Goal: Task Accomplishment & Management: Manage account settings

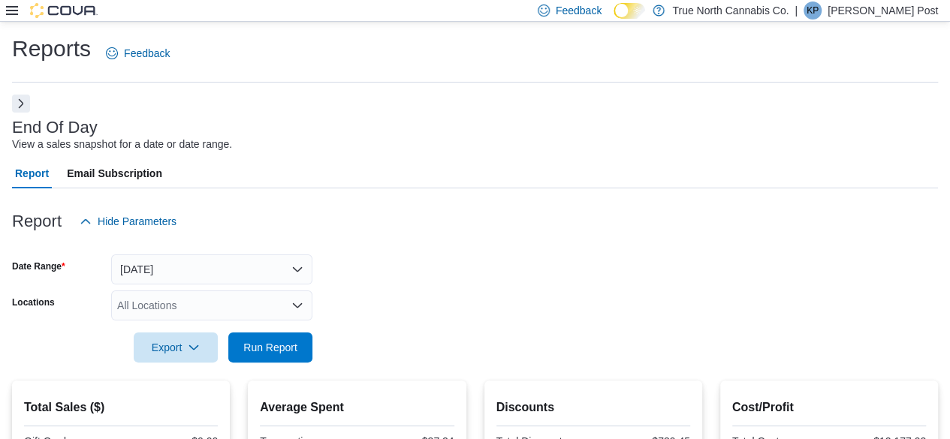
click at [11, 11] on icon at bounding box center [12, 10] width 12 height 9
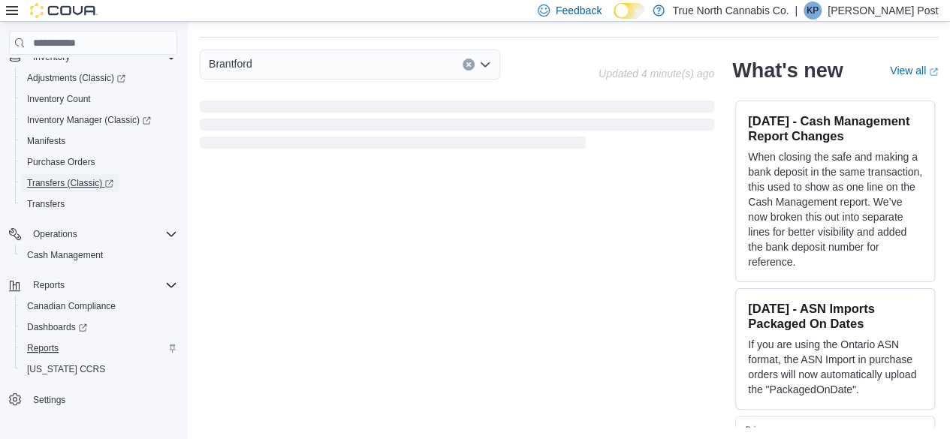
scroll to position [45, 0]
click at [61, 350] on link "Reports" at bounding box center [43, 348] width 44 height 18
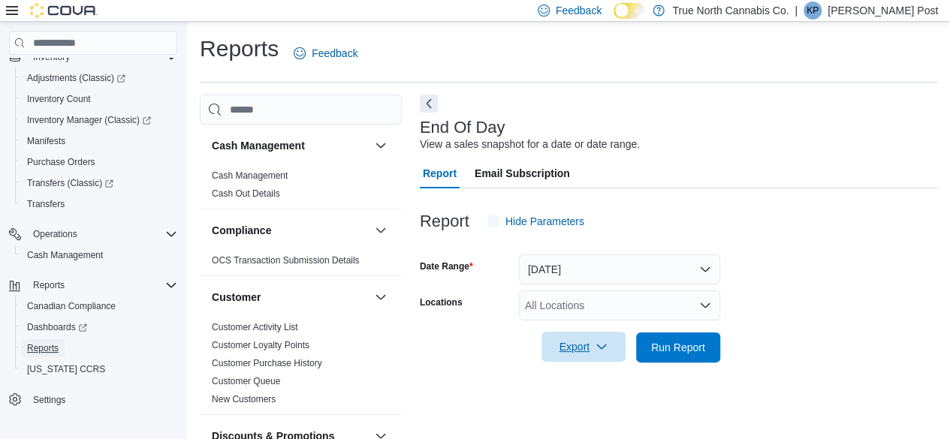
scroll to position [27, 0]
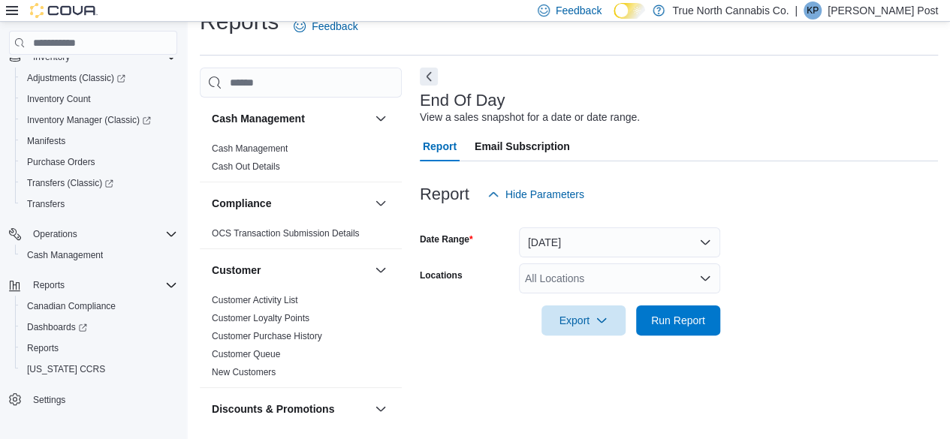
click at [626, 273] on div "All Locations" at bounding box center [619, 279] width 201 height 30
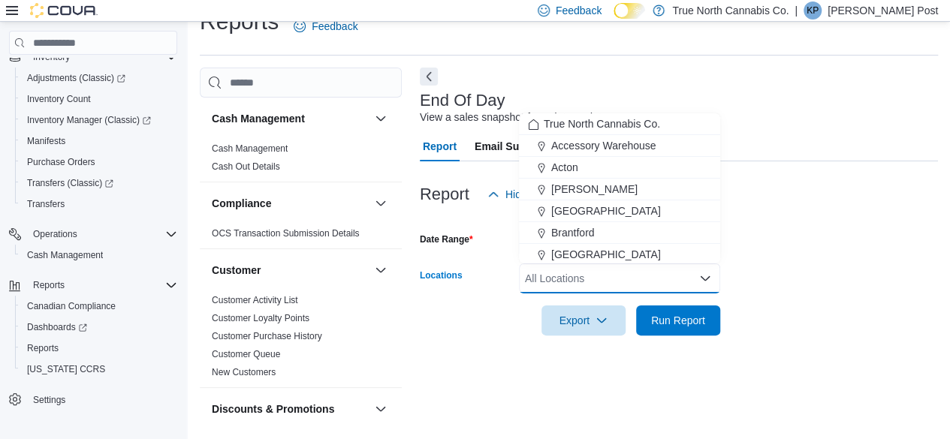
click at [610, 238] on div "Brantford" at bounding box center [619, 232] width 183 height 15
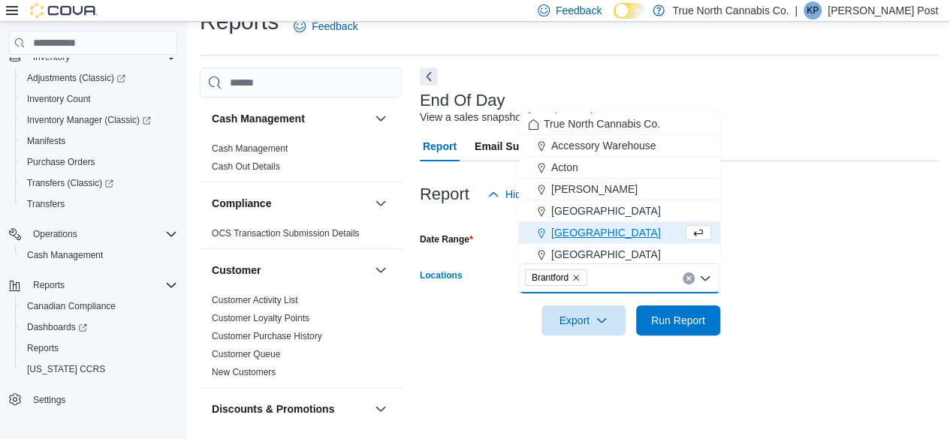
click at [662, 336] on div at bounding box center [679, 345] width 518 height 18
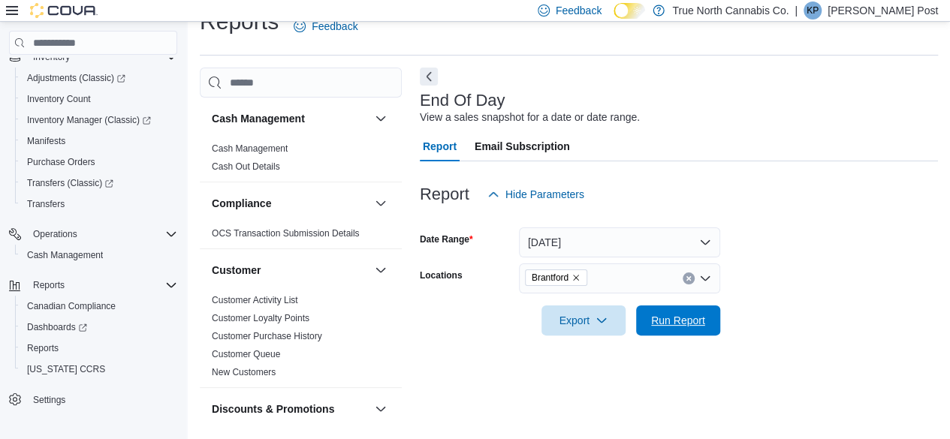
drag, startPoint x: 680, startPoint y: 326, endPoint x: 702, endPoint y: 290, distance: 41.7
click at [680, 324] on span "Run Report" at bounding box center [678, 320] width 54 height 15
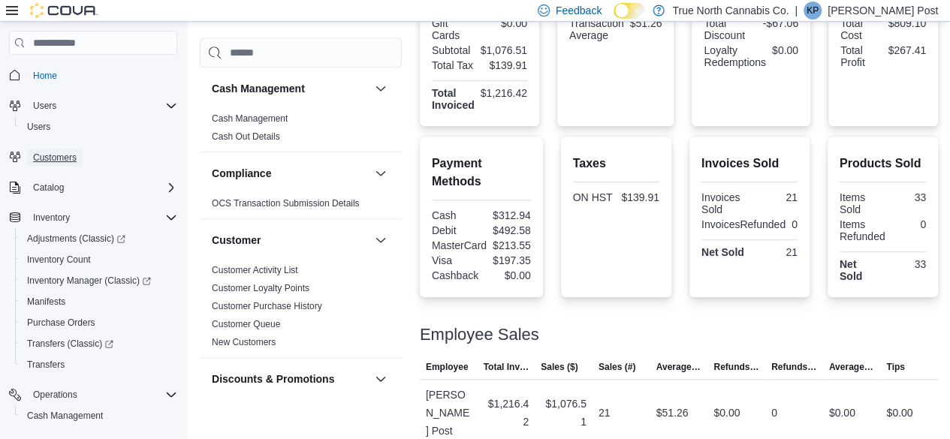
click at [64, 152] on span "Customers" at bounding box center [55, 158] width 44 height 12
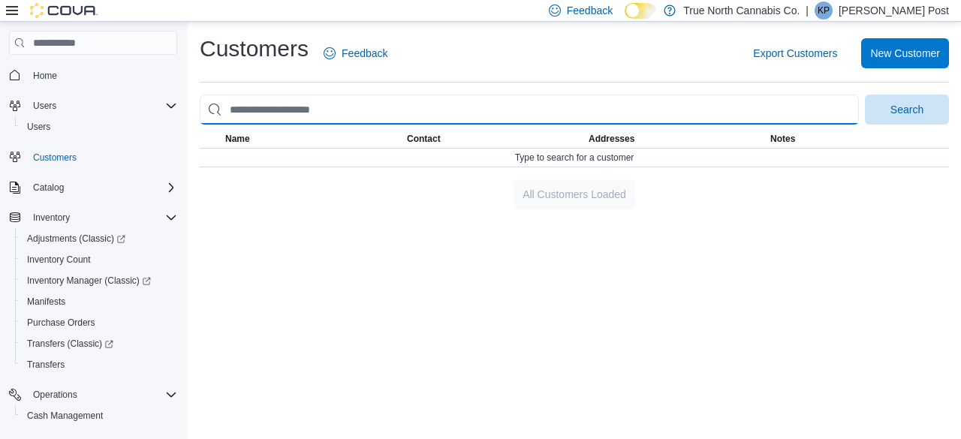
drag, startPoint x: 494, startPoint y: 104, endPoint x: 493, endPoint y: 137, distance: 32.3
click at [494, 104] on input "search" at bounding box center [529, 110] width 659 height 30
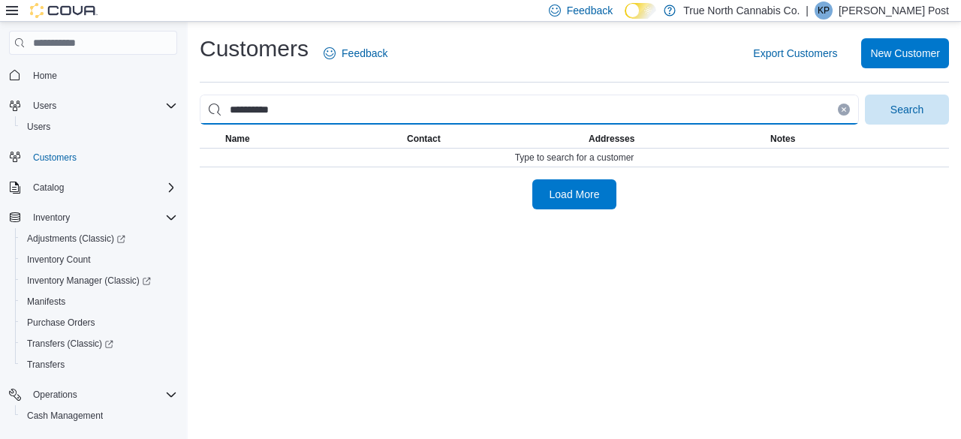
type input "**********"
click at [865, 95] on button "Search" at bounding box center [907, 110] width 84 height 30
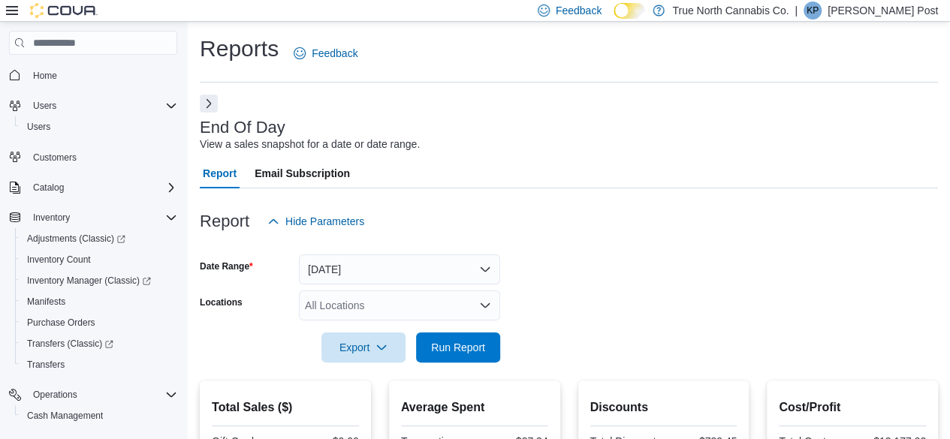
click at [380, 310] on div "All Locations" at bounding box center [399, 306] width 201 height 30
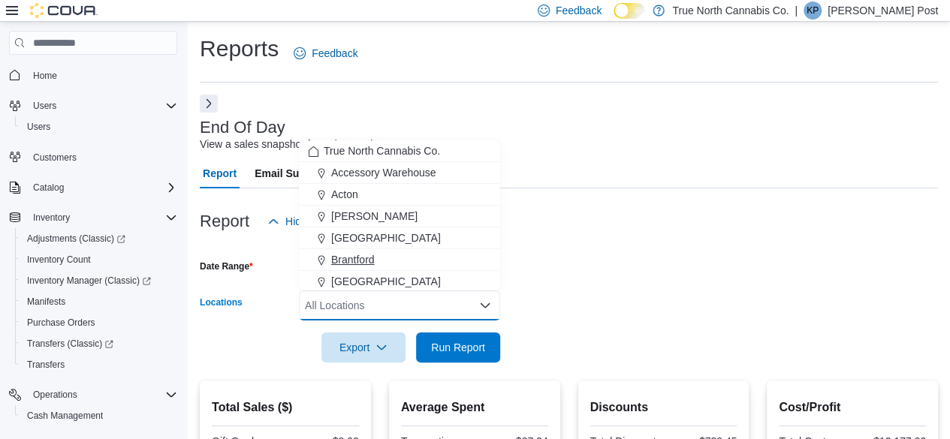
click at [391, 258] on div "Brantford" at bounding box center [399, 259] width 183 height 15
click at [460, 348] on span "Run Report" at bounding box center [458, 347] width 54 height 15
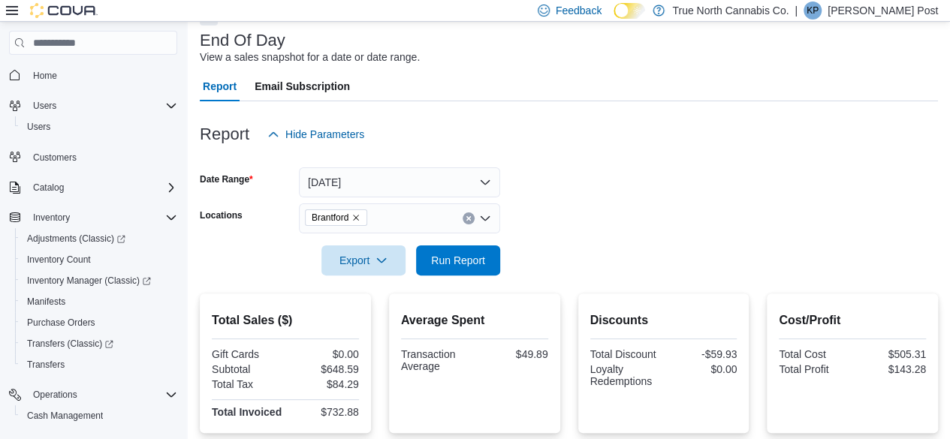
scroll to position [53, 0]
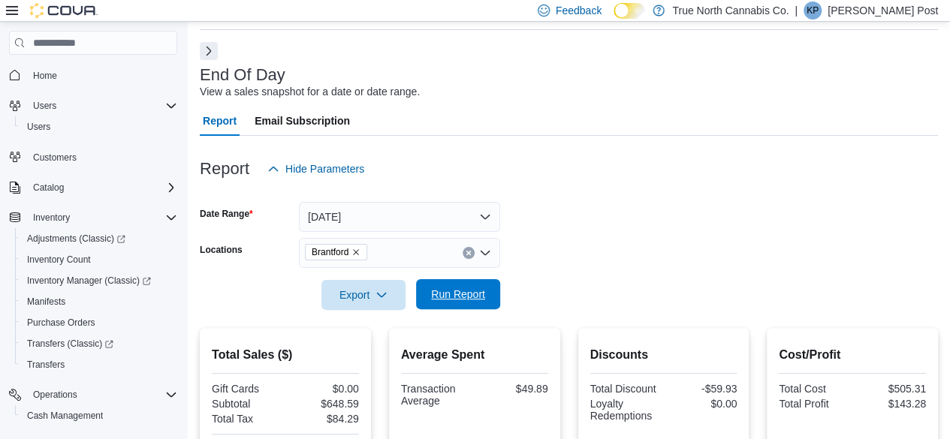
click at [472, 291] on span "Run Report" at bounding box center [458, 294] width 54 height 15
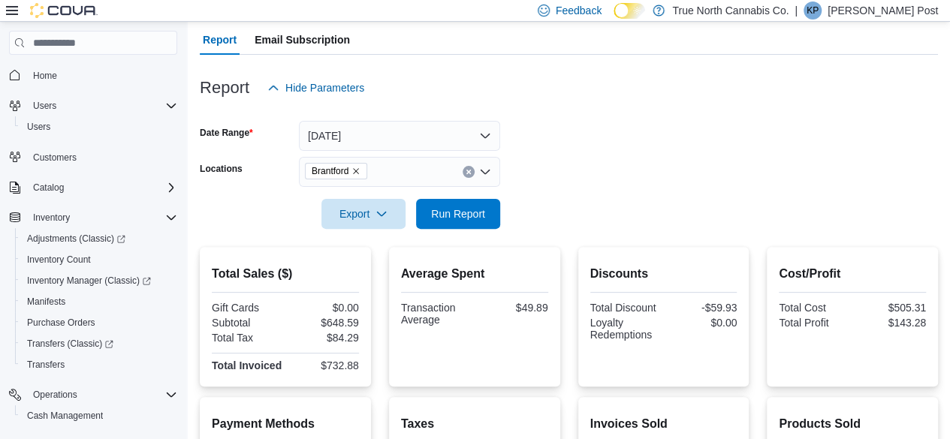
scroll to position [128, 0]
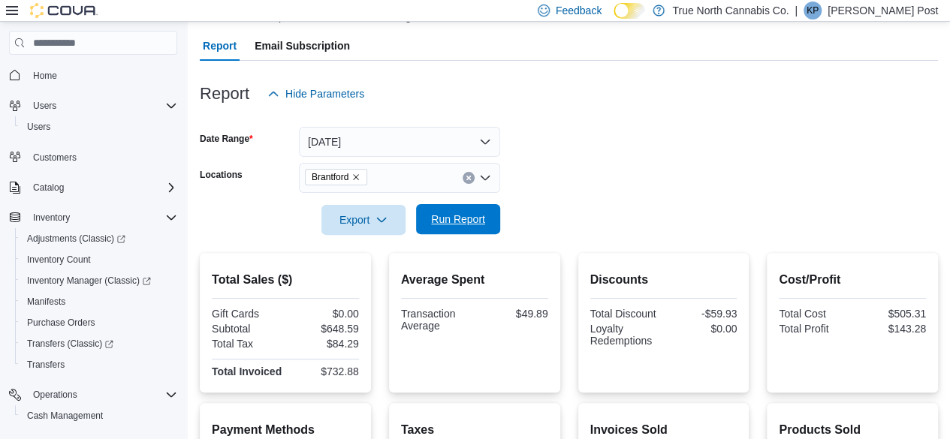
click at [439, 229] on span "Run Report" at bounding box center [458, 219] width 66 height 30
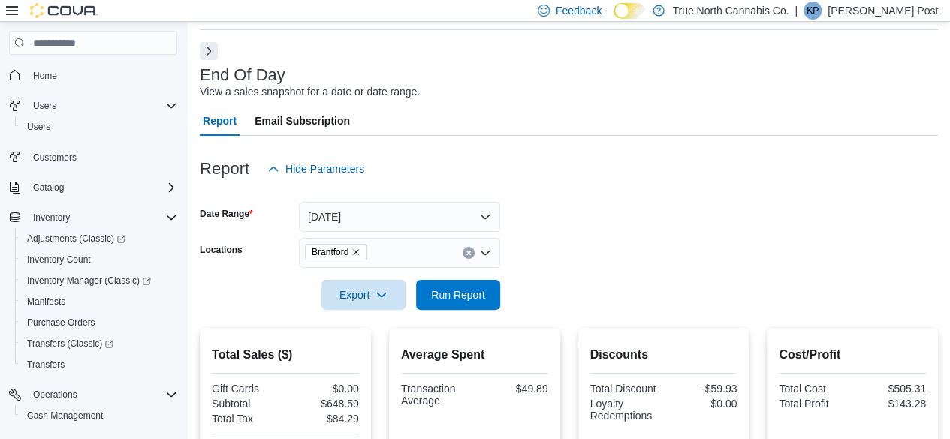
scroll to position [0, 0]
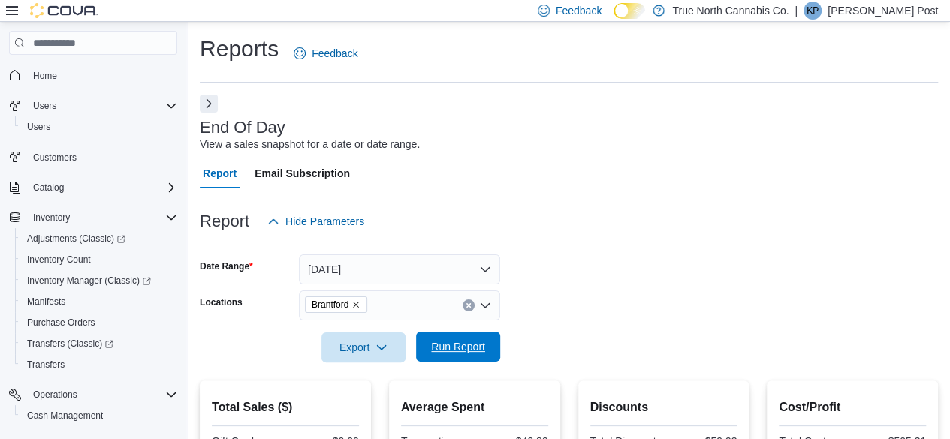
click at [445, 359] on span "Run Report" at bounding box center [458, 347] width 66 height 30
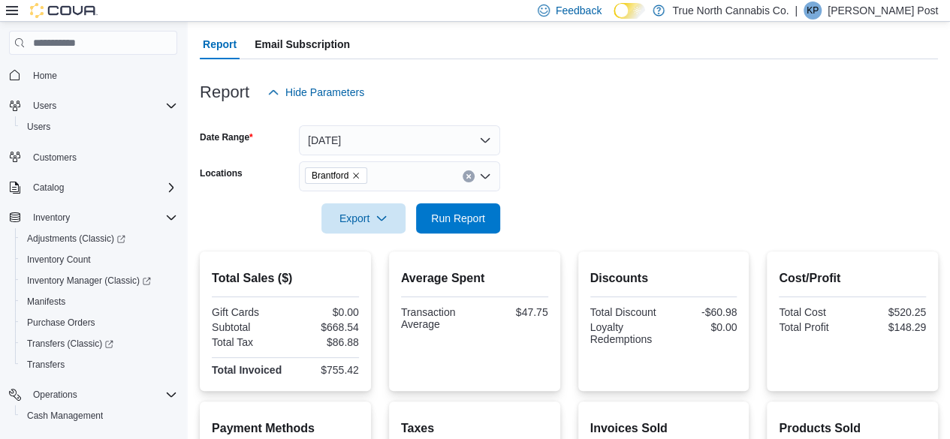
scroll to position [53, 0]
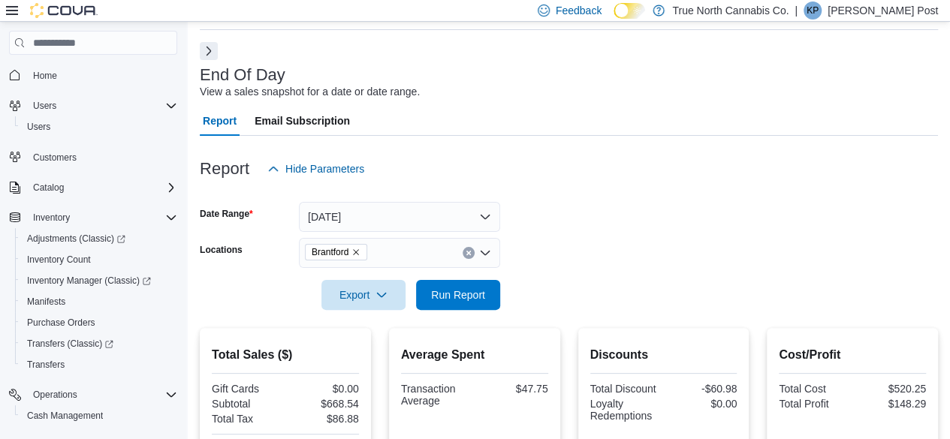
drag, startPoint x: 352, startPoint y: 257, endPoint x: 378, endPoint y: 264, distance: 26.6
click at [353, 258] on span "Brantford" at bounding box center [336, 252] width 49 height 15
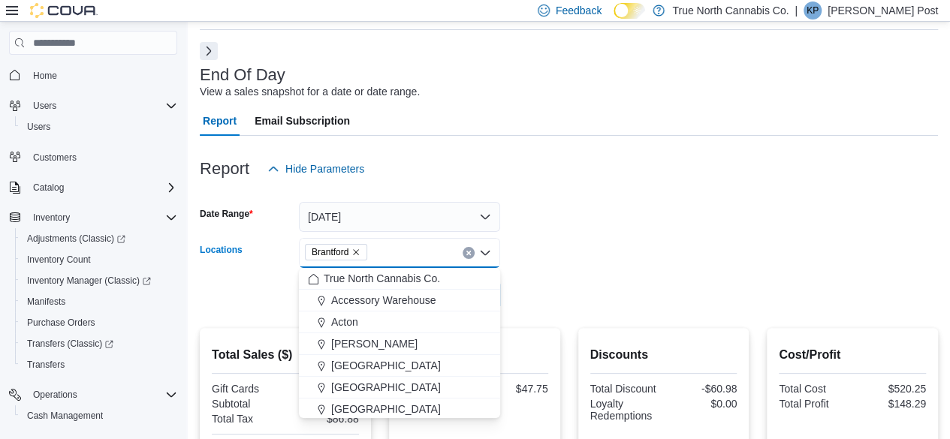
click at [358, 257] on span "Brantford" at bounding box center [336, 252] width 49 height 15
click at [359, 252] on icon "Remove Brantford from selection in this group" at bounding box center [356, 252] width 9 height 9
click at [610, 228] on form "Date Range Today Locations All Locations Combo box. Selected. Combo box input. …" at bounding box center [569, 247] width 738 height 126
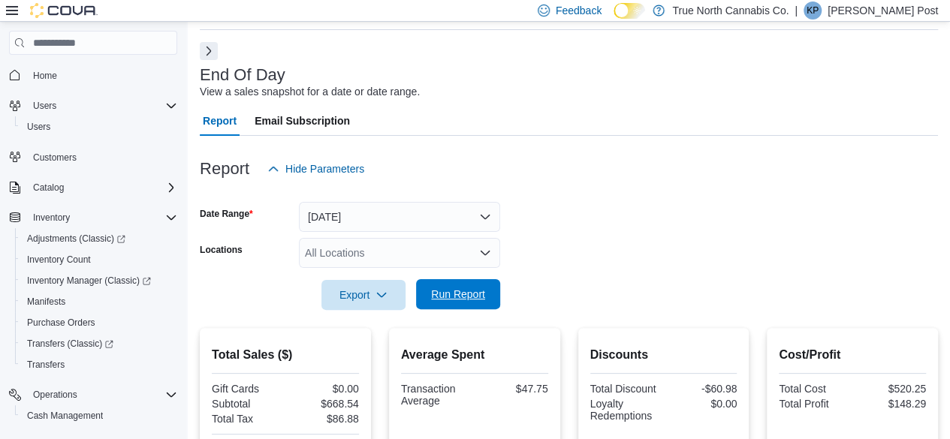
drag, startPoint x: 413, startPoint y: 303, endPoint x: 423, endPoint y: 299, distance: 10.5
click at [415, 303] on div "Export Run Report" at bounding box center [350, 295] width 300 height 30
click at [424, 298] on button "Run Report" at bounding box center [458, 294] width 84 height 30
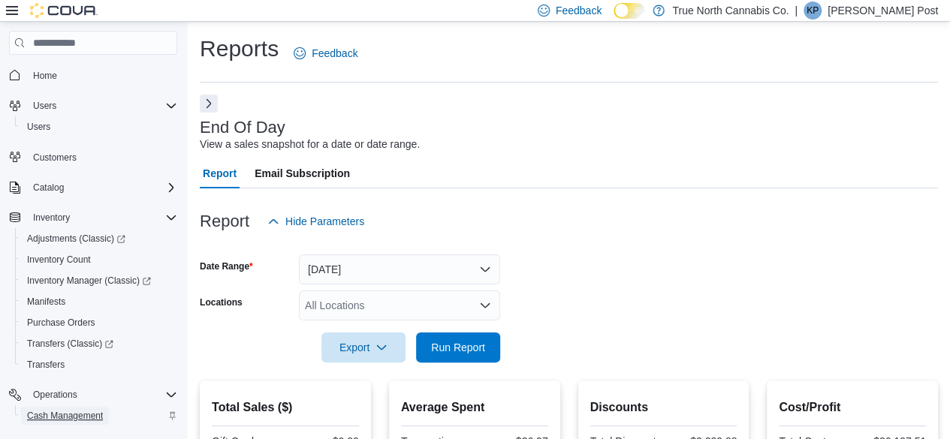
click at [71, 421] on span "Cash Management" at bounding box center [65, 416] width 76 height 12
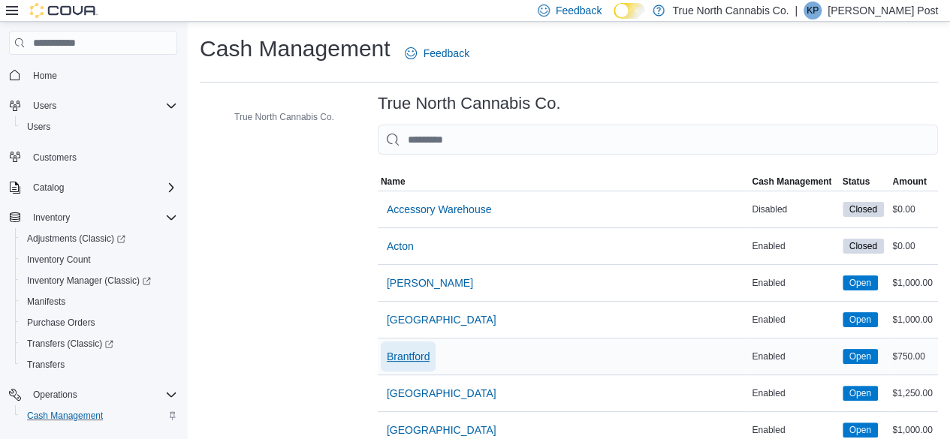
click at [412, 360] on span "Brantford" at bounding box center [409, 356] width 44 height 15
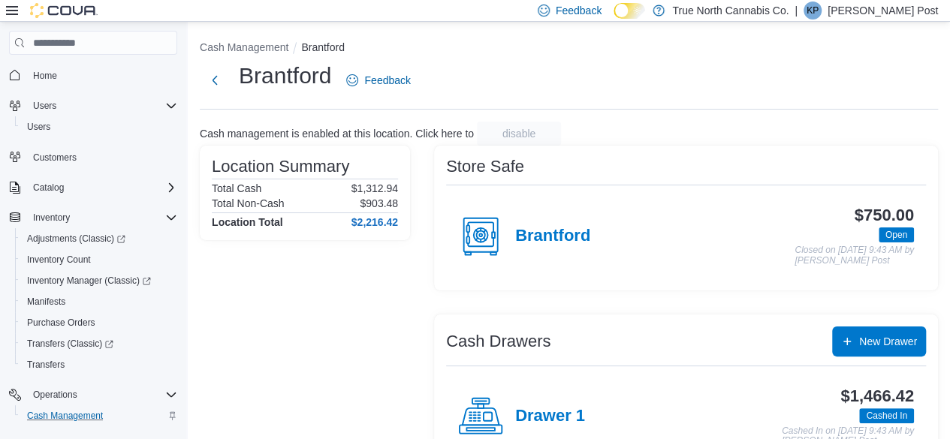
click at [584, 403] on div "Drawer 1" at bounding box center [521, 416] width 127 height 45
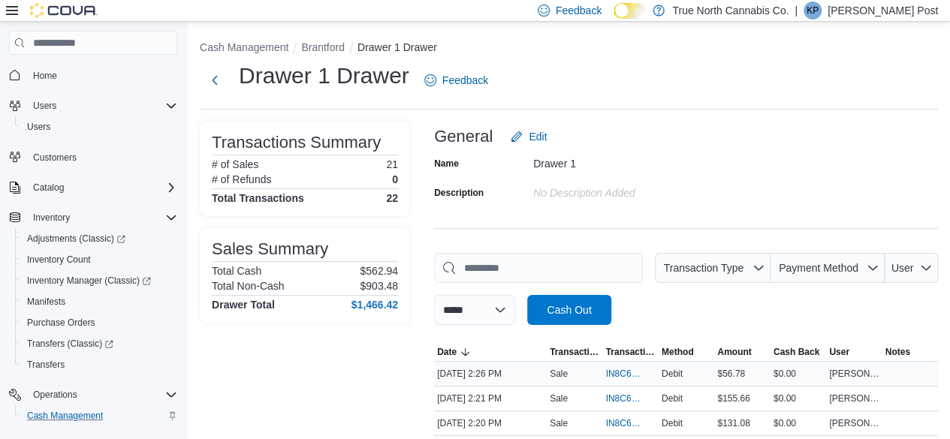
scroll to position [150, 0]
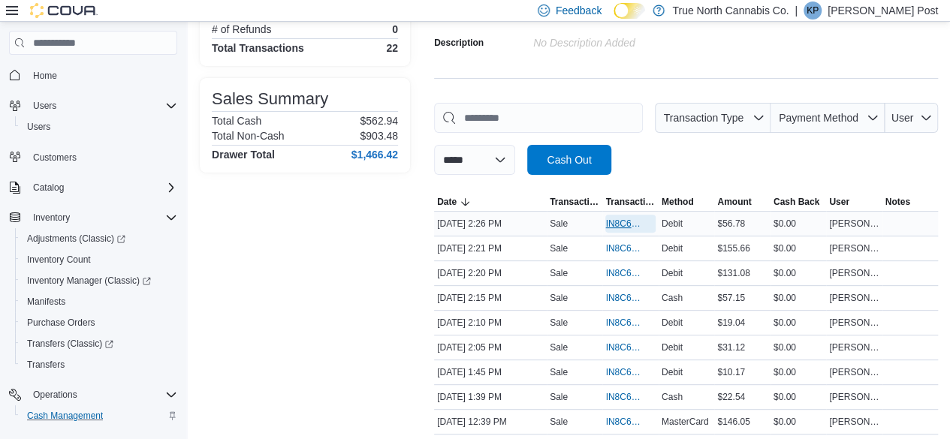
click at [617, 222] on span "IN8C60-5393936" at bounding box center [622, 224] width 35 height 12
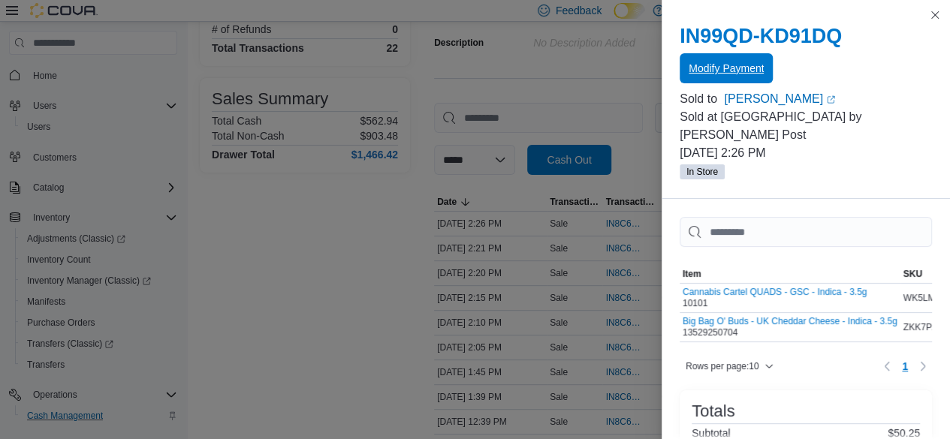
click at [709, 77] on span "Modify Payment" at bounding box center [726, 68] width 75 height 30
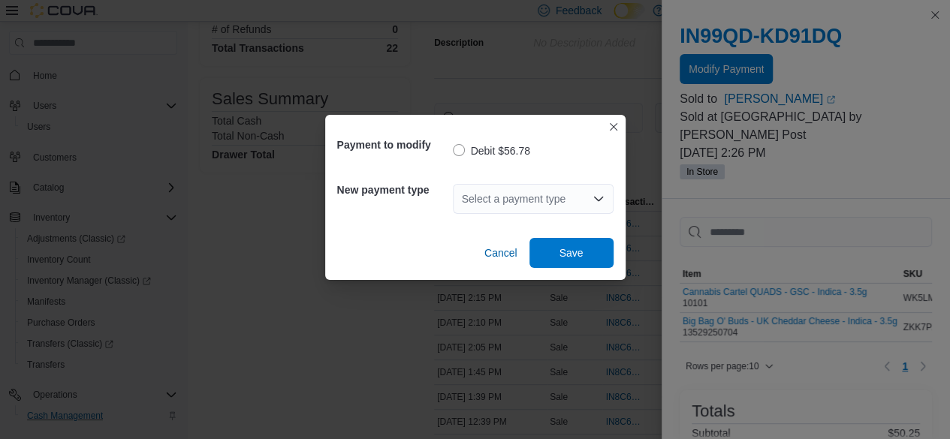
click at [551, 217] on div "Select a payment type" at bounding box center [533, 199] width 161 height 48
click at [558, 201] on div "Select a payment type" at bounding box center [533, 199] width 161 height 30
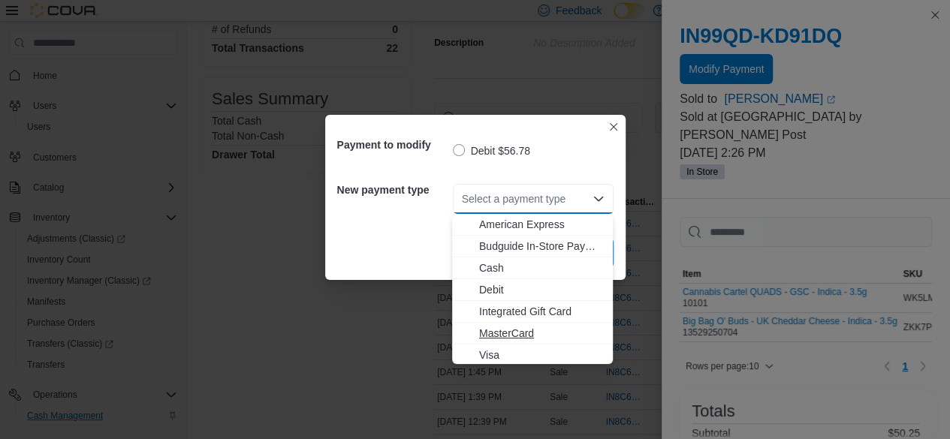
click at [534, 332] on span "MasterCard" at bounding box center [541, 333] width 125 height 15
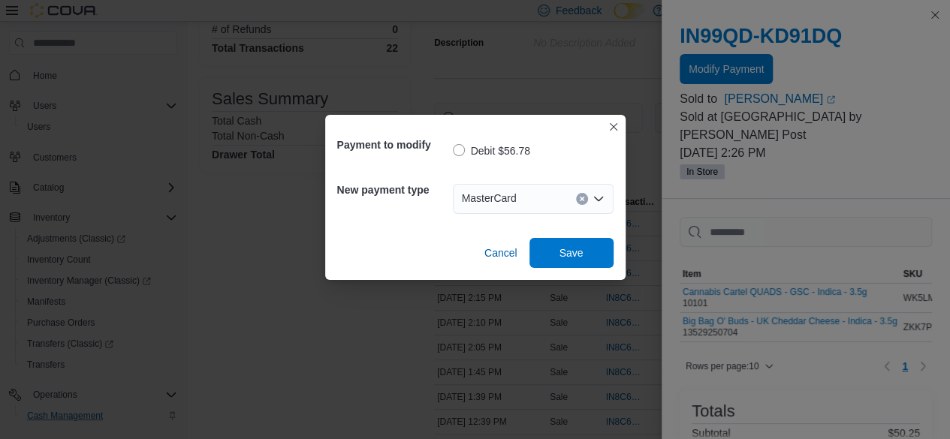
click at [599, 237] on div "Cancel Save" at bounding box center [475, 247] width 276 height 42
click at [593, 248] on span "Save" at bounding box center [572, 252] width 66 height 30
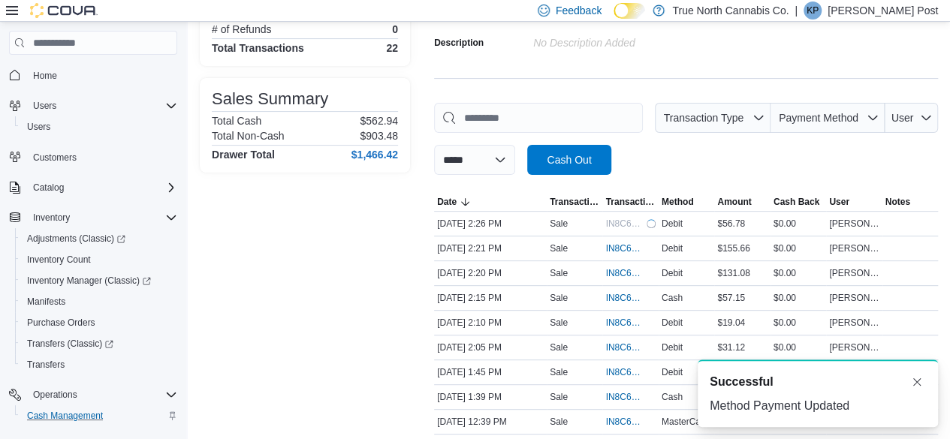
scroll to position [526, 0]
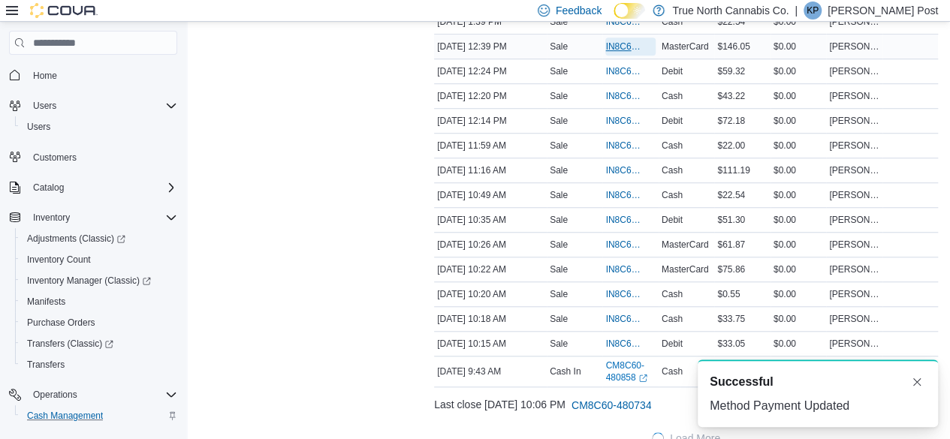
click at [620, 47] on span "IN8C60-5393300" at bounding box center [622, 47] width 35 height 12
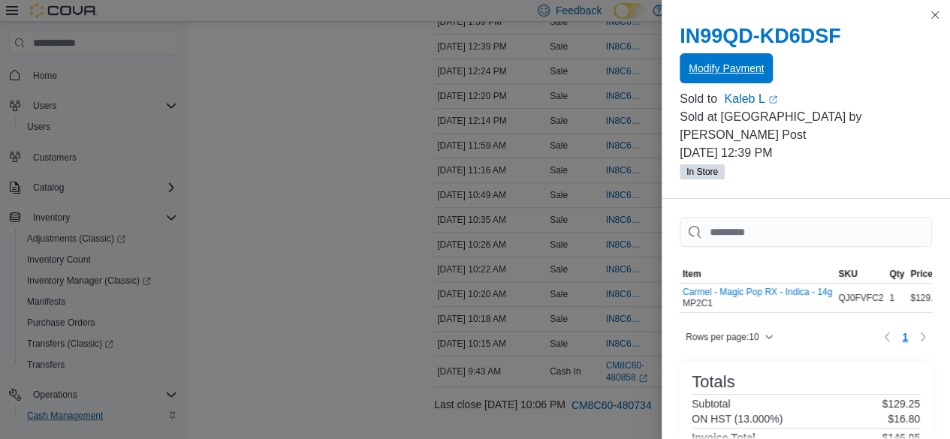
click at [741, 65] on span "Modify Payment" at bounding box center [726, 68] width 75 height 15
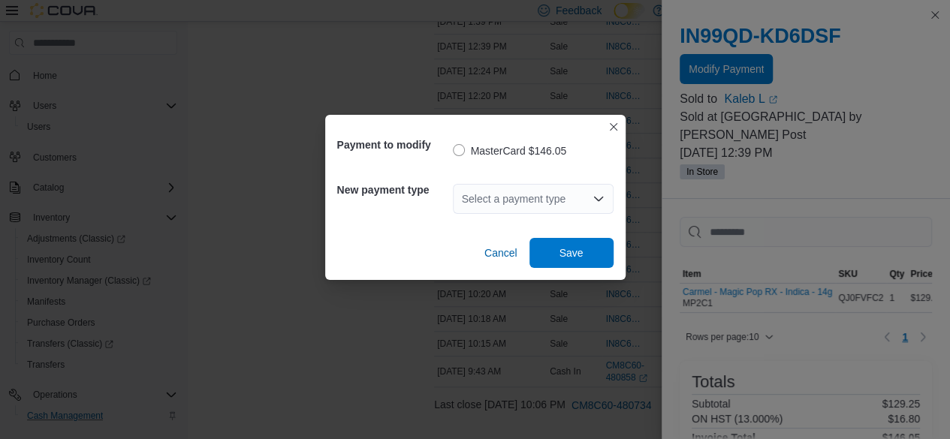
click at [552, 208] on div "Select a payment type" at bounding box center [533, 199] width 161 height 30
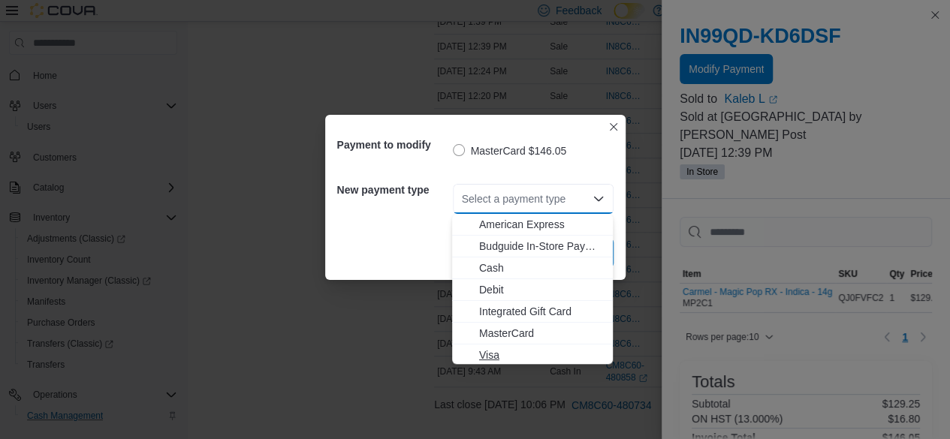
click at [522, 345] on button "Visa" at bounding box center [532, 356] width 161 height 22
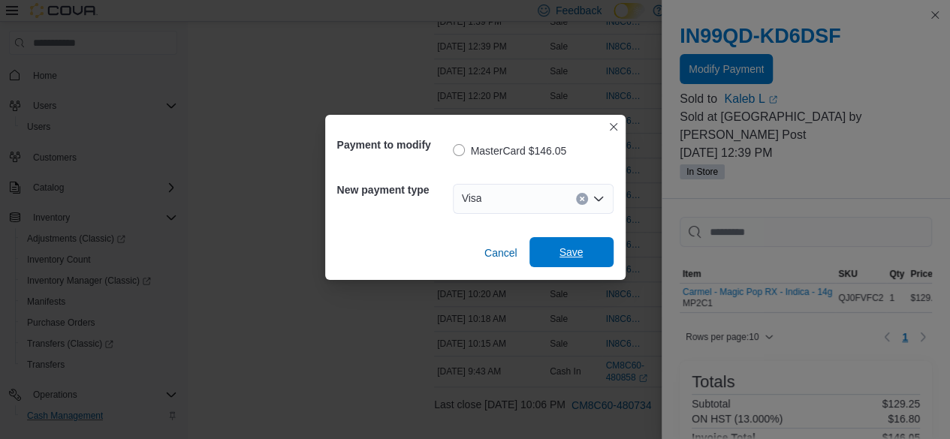
click at [578, 262] on span "Save" at bounding box center [572, 252] width 66 height 30
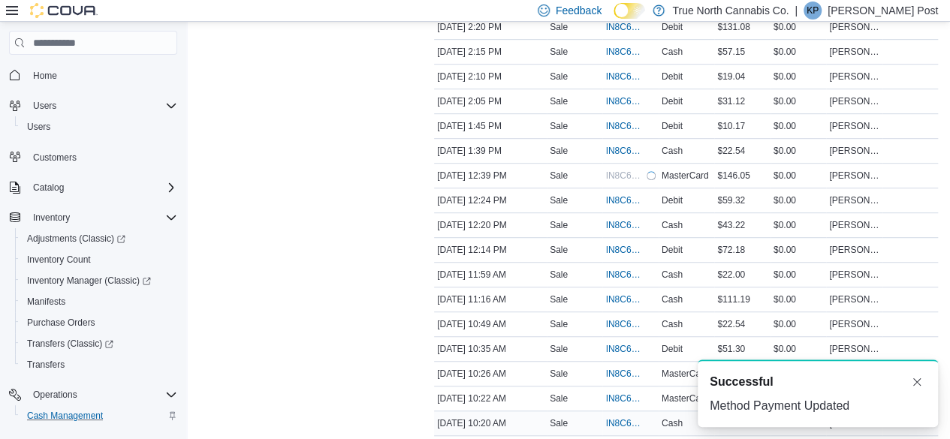
scroll to position [376, 0]
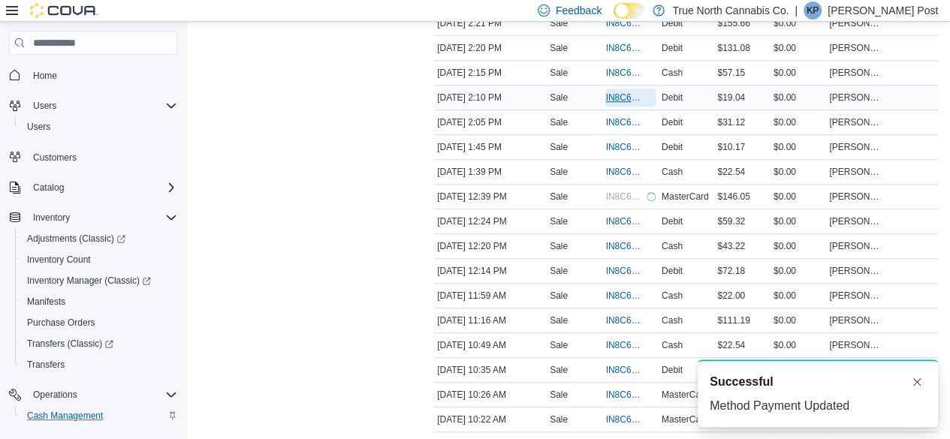
click at [620, 103] on span "IN8C60-5393843" at bounding box center [630, 98] width 50 height 18
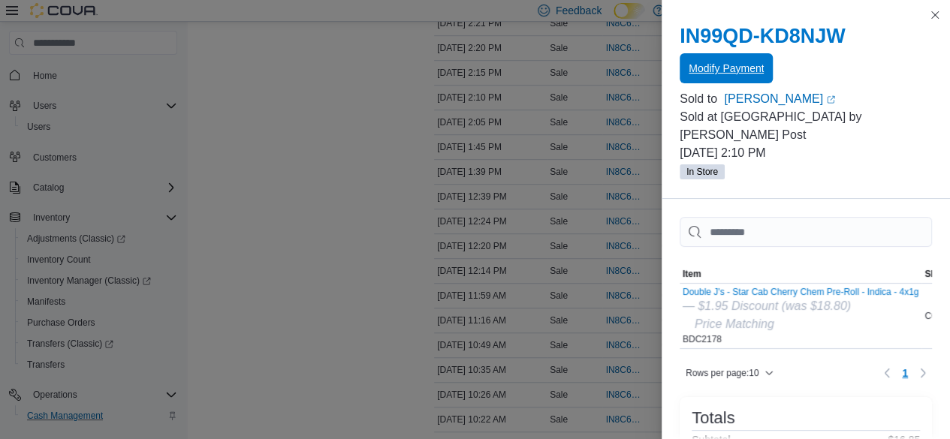
click at [758, 80] on span "Modify Payment" at bounding box center [726, 68] width 75 height 30
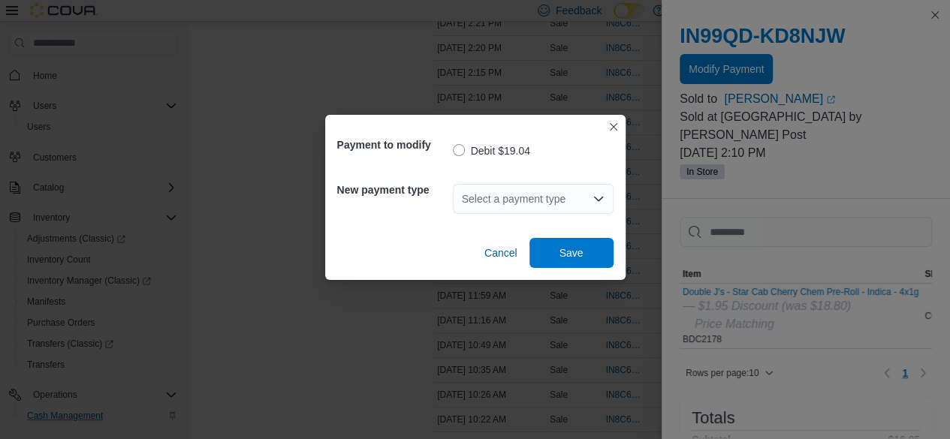
click at [572, 199] on div "Select a payment type" at bounding box center [533, 199] width 161 height 30
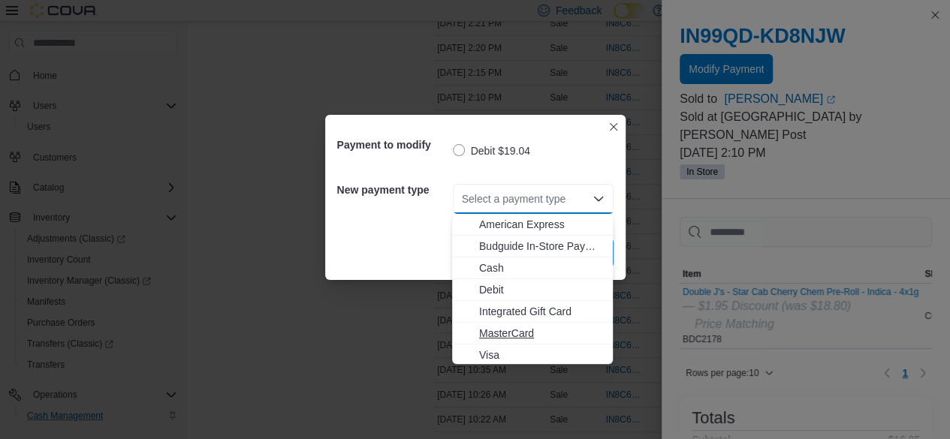
click at [520, 333] on span "MasterCard" at bounding box center [541, 333] width 125 height 15
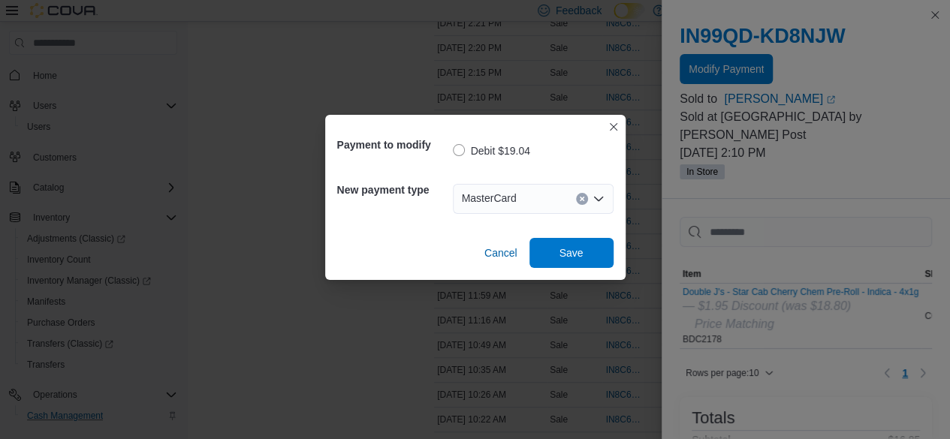
click at [591, 237] on div "Cancel Save" at bounding box center [475, 247] width 276 height 42
click at [595, 250] on span "Save" at bounding box center [572, 252] width 66 height 30
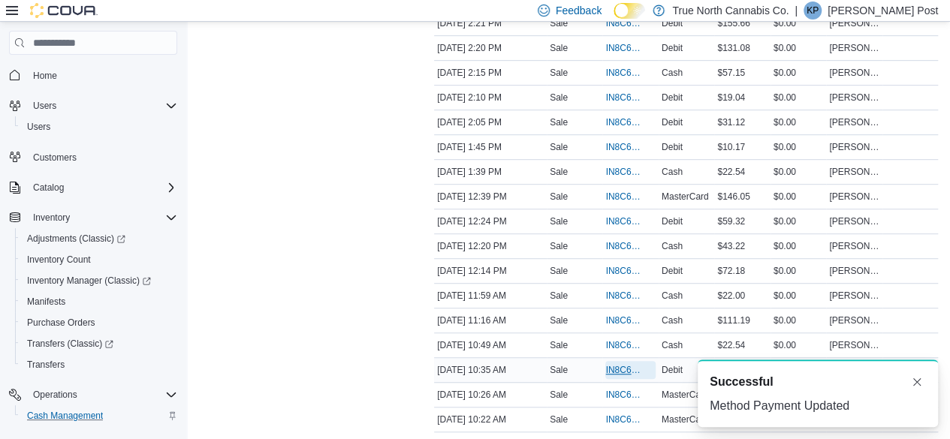
click at [624, 368] on span "IN8C60-5392592" at bounding box center [622, 370] width 35 height 12
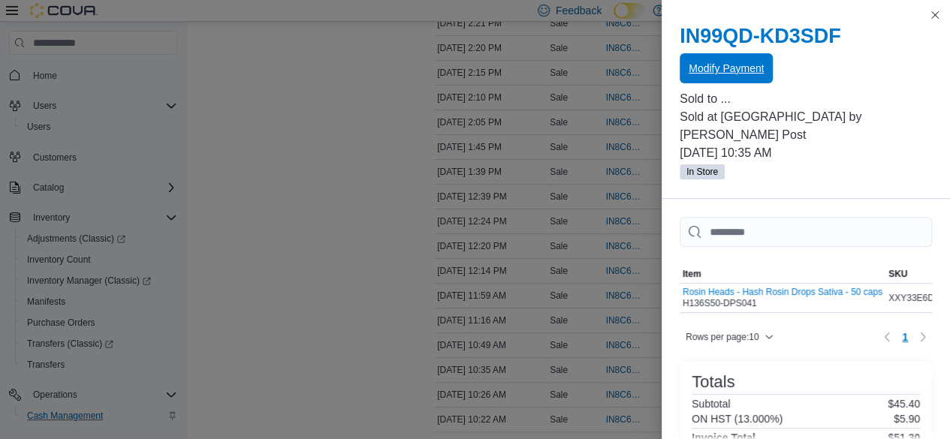
click at [727, 83] on span "Modify Payment" at bounding box center [726, 68] width 75 height 30
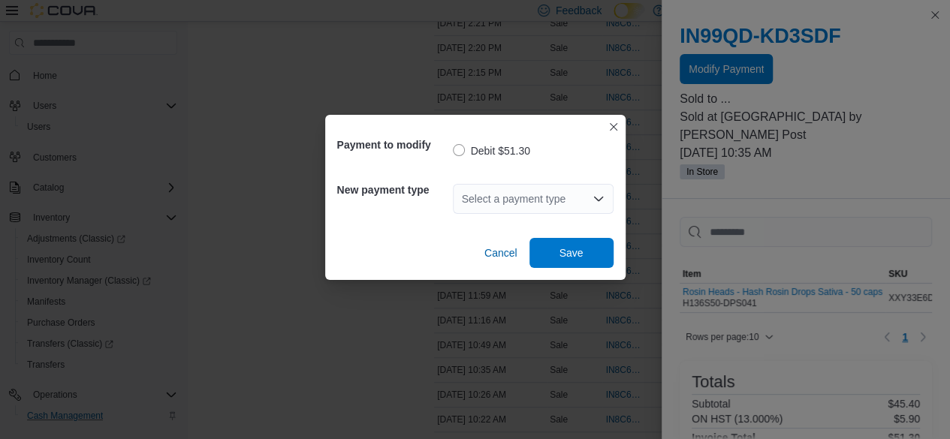
click at [555, 208] on div "Select a payment type" at bounding box center [533, 199] width 161 height 30
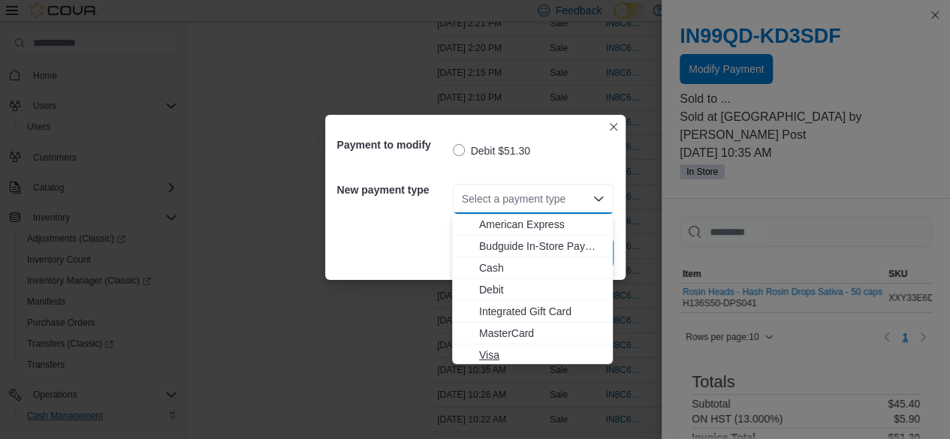
click at [508, 348] on span "Visa" at bounding box center [541, 355] width 125 height 15
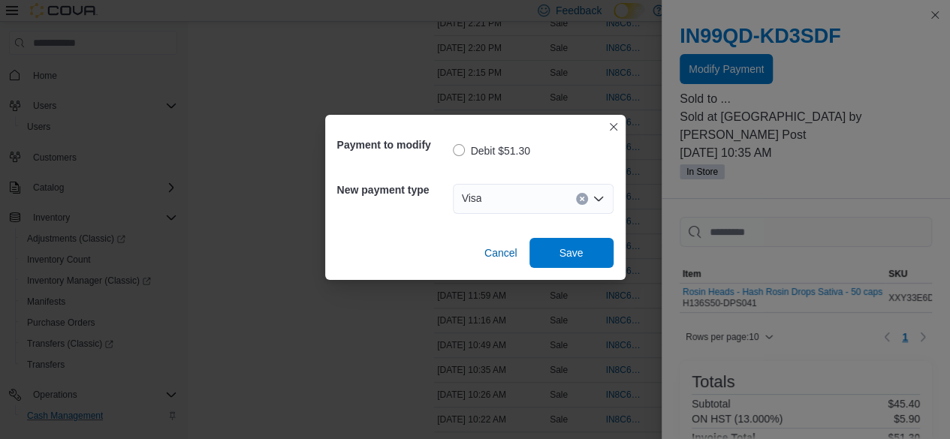
click at [563, 268] on div "Payment to modify Debit $51.30 New payment type Visa Cancel Save" at bounding box center [475, 197] width 300 height 165
click at [563, 268] on span "Save" at bounding box center [572, 253] width 66 height 30
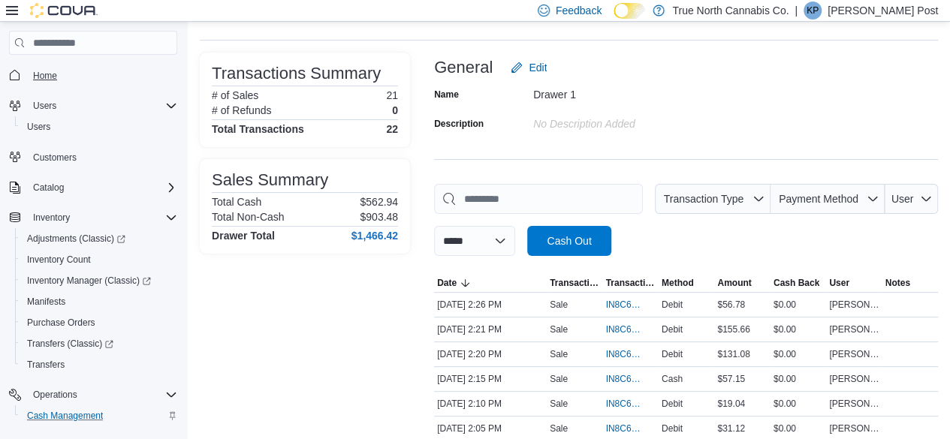
scroll to position [0, 0]
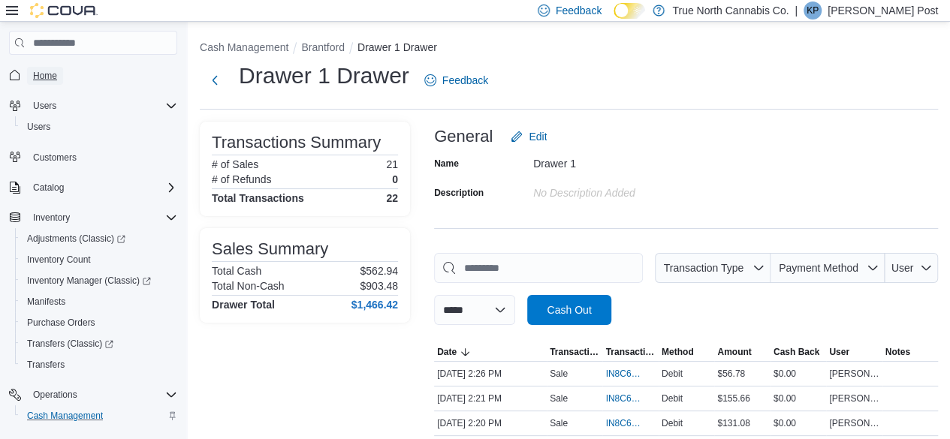
click at [39, 82] on span "Home" at bounding box center [45, 76] width 24 height 18
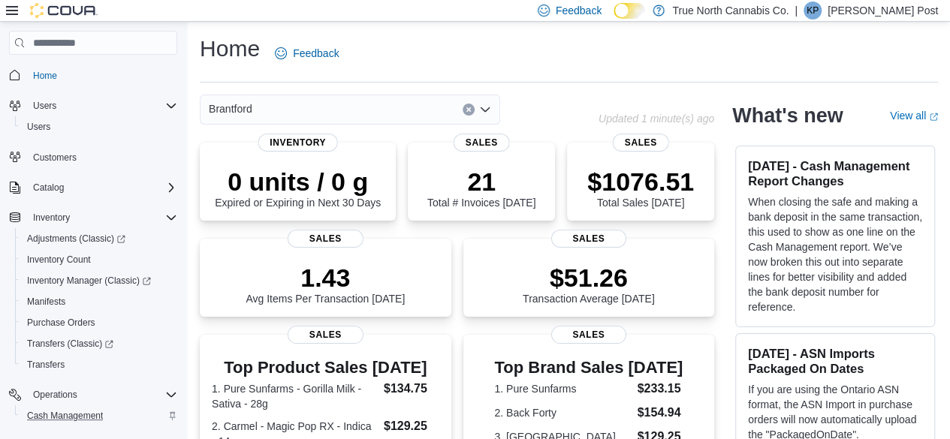
click at [888, 5] on p "Kierra Post" at bounding box center [883, 11] width 110 height 18
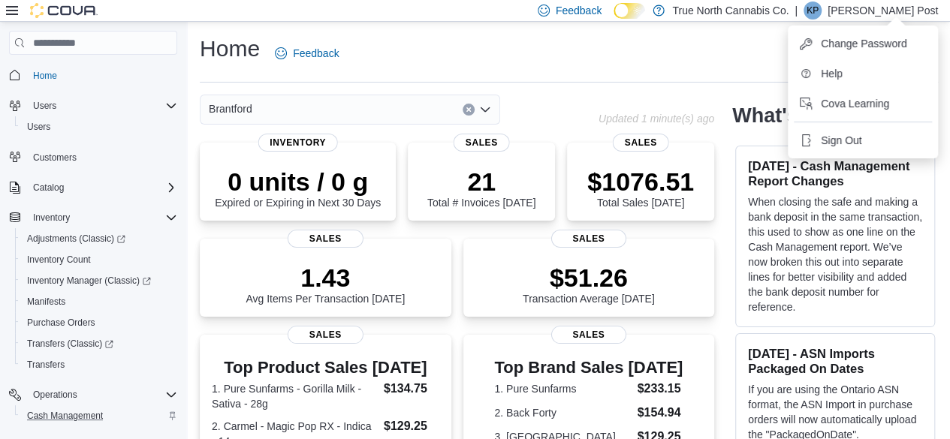
click at [888, 5] on p "Kierra Post" at bounding box center [883, 11] width 110 height 18
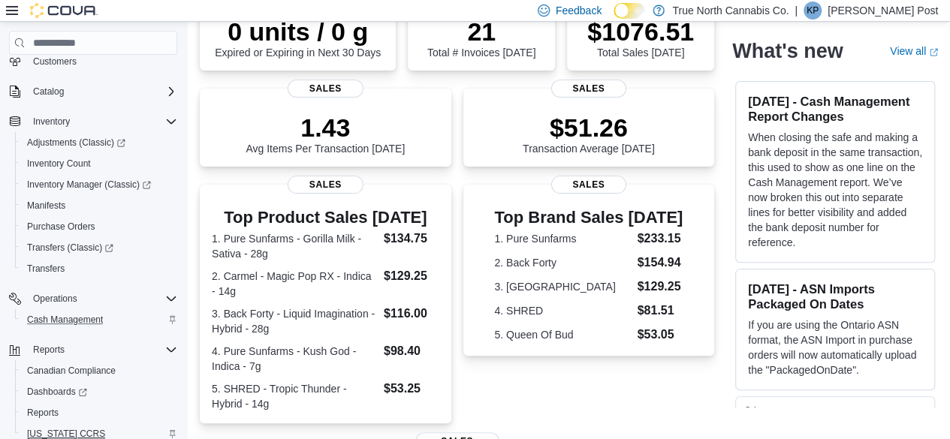
scroll to position [161, 0]
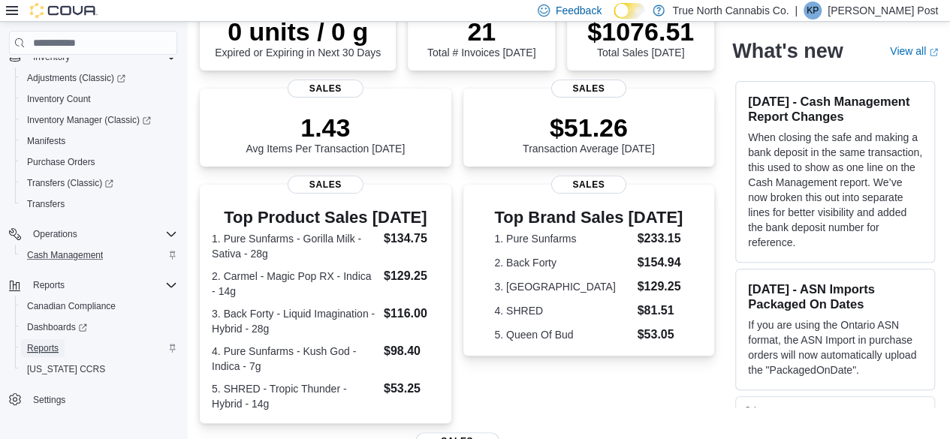
click at [59, 346] on link "Reports" at bounding box center [43, 348] width 44 height 18
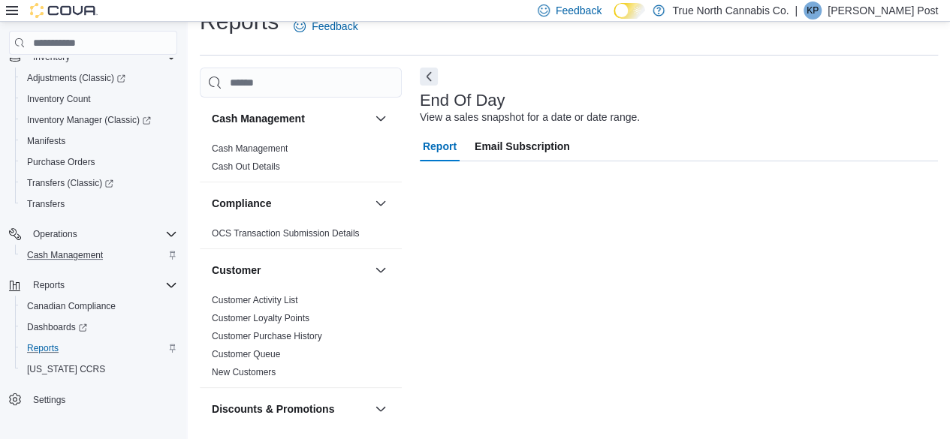
scroll to position [27, 0]
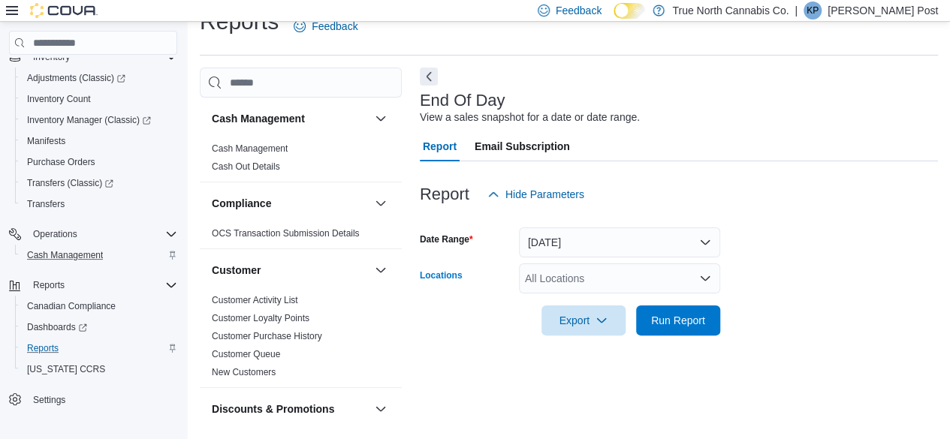
click at [557, 283] on div "All Locations" at bounding box center [619, 279] width 201 height 30
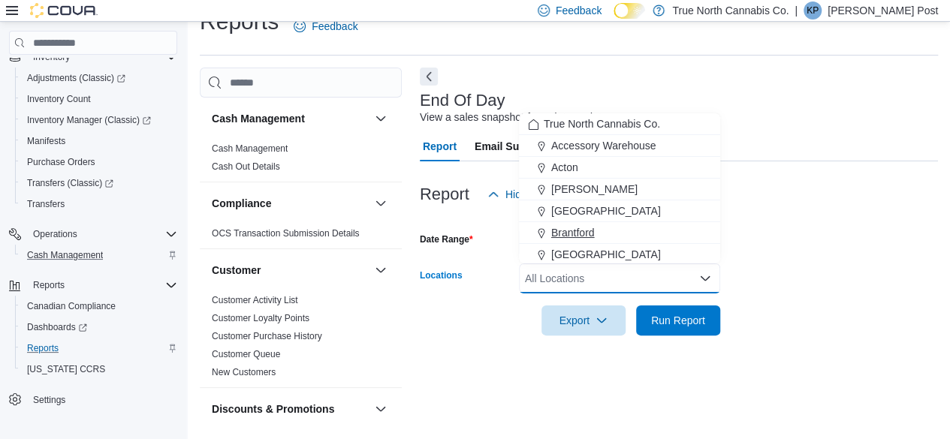
click at [592, 225] on span "Brantford" at bounding box center [573, 232] width 44 height 15
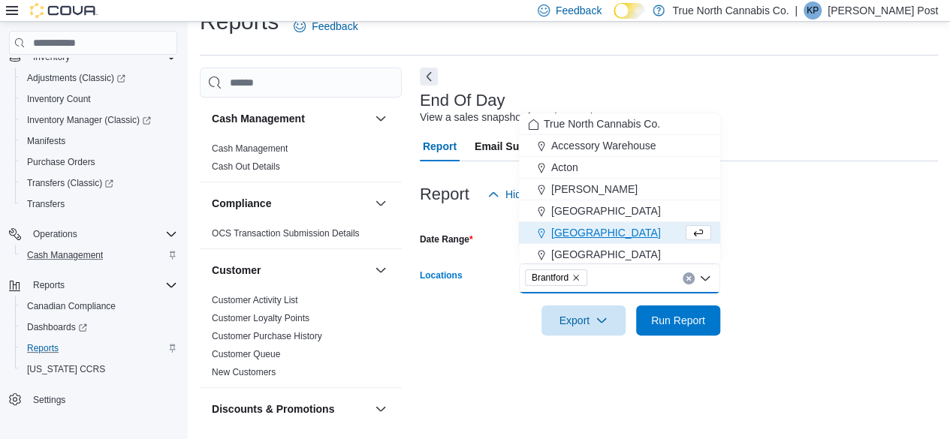
click at [670, 291] on div "Brantford Combo box. Selected. Brantford. Press Backspace to delete Brantford. …" at bounding box center [619, 279] width 201 height 30
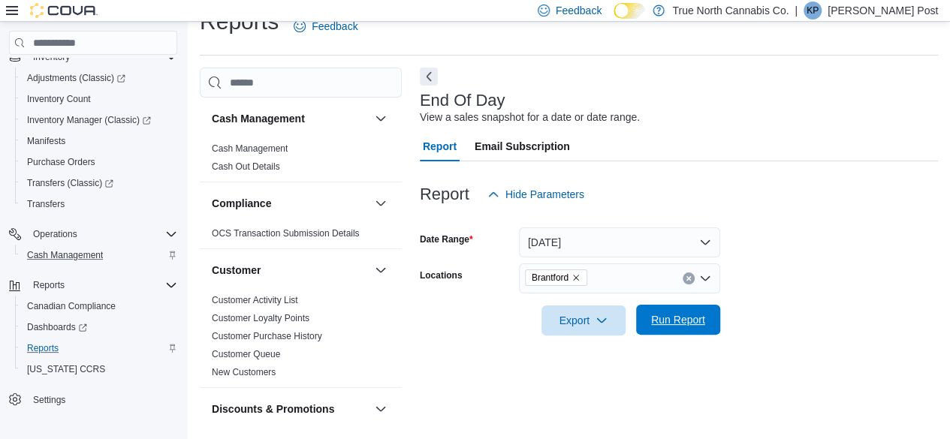
click at [674, 317] on span "Run Report" at bounding box center [678, 319] width 54 height 15
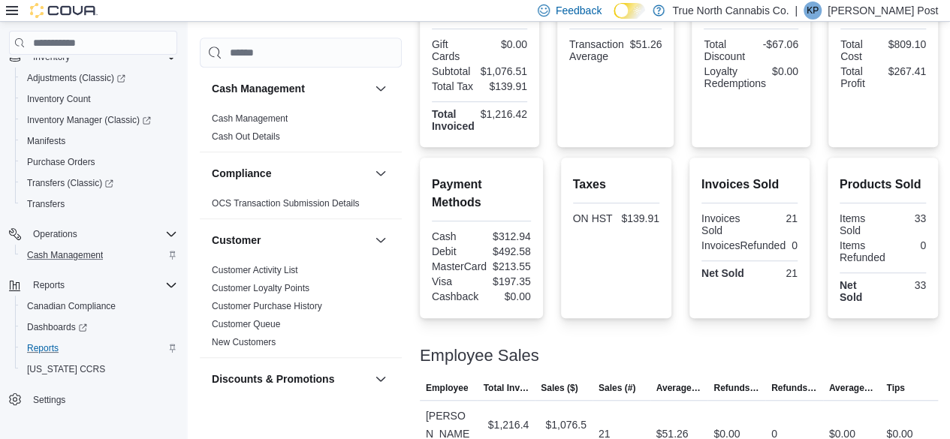
scroll to position [403, 0]
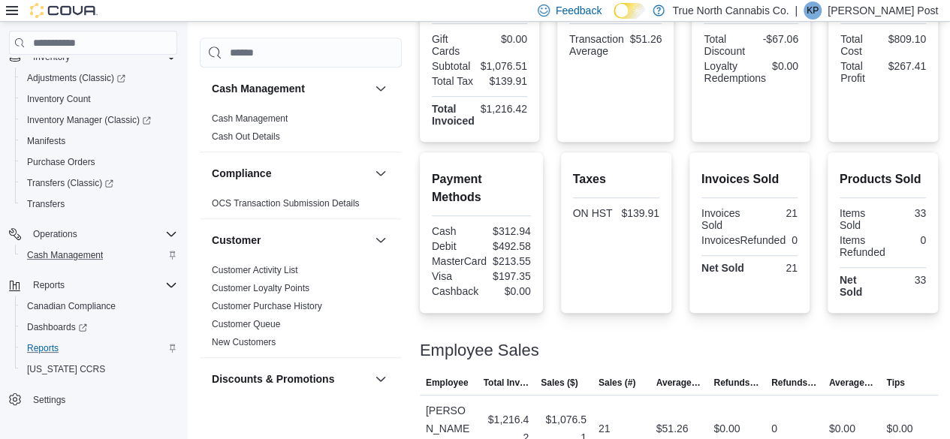
click at [120, 249] on div "Cash Management" at bounding box center [99, 255] width 156 height 18
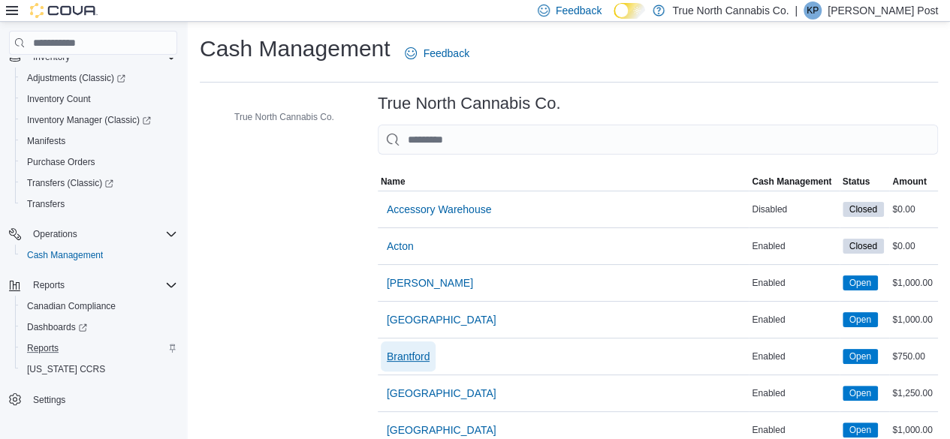
click at [400, 349] on span "Brantford" at bounding box center [409, 356] width 44 height 15
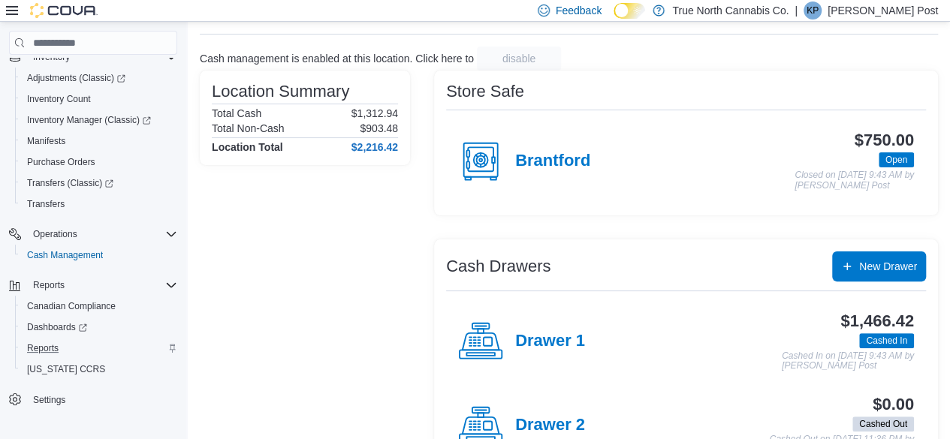
scroll to position [125, 0]
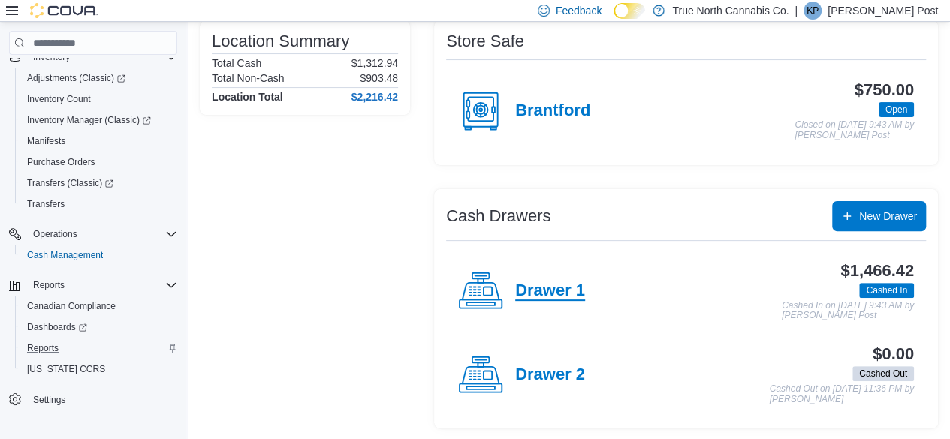
click at [544, 288] on h4 "Drawer 1" at bounding box center [550, 292] width 70 height 20
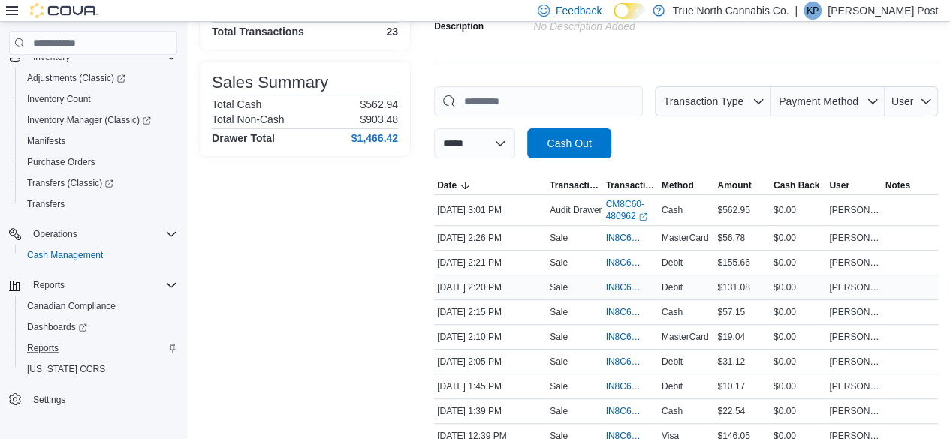
scroll to position [201, 0]
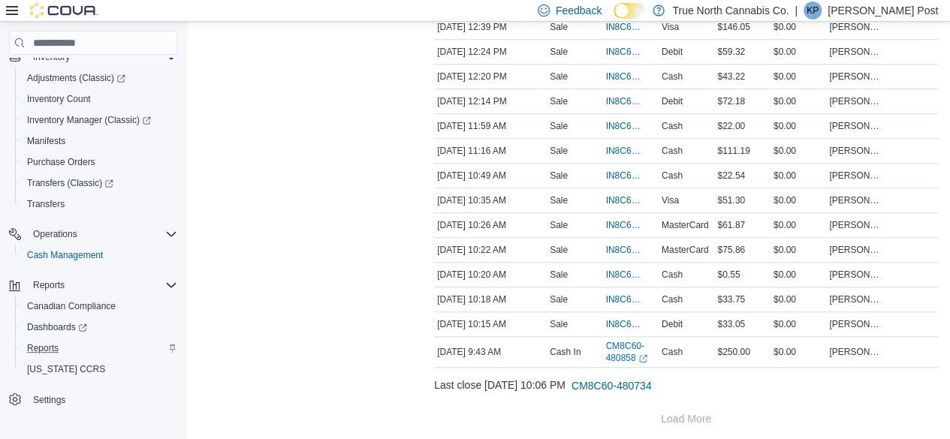
click at [72, 344] on div "Reports" at bounding box center [99, 348] width 156 height 18
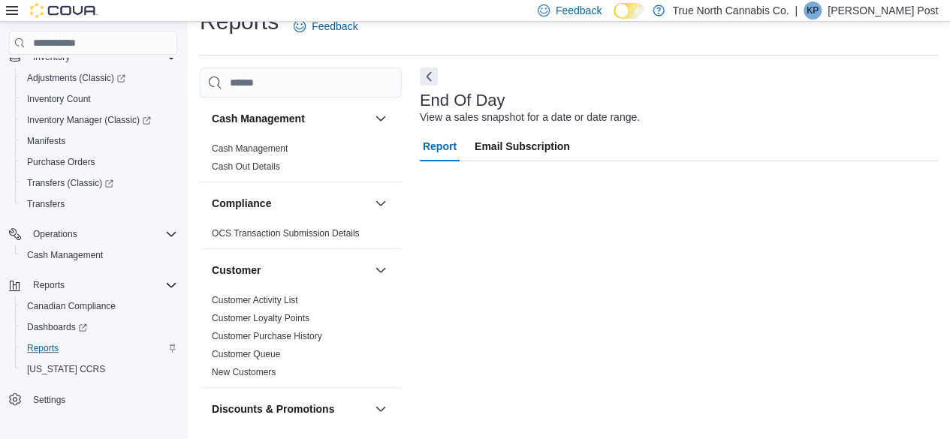
scroll to position [27, 0]
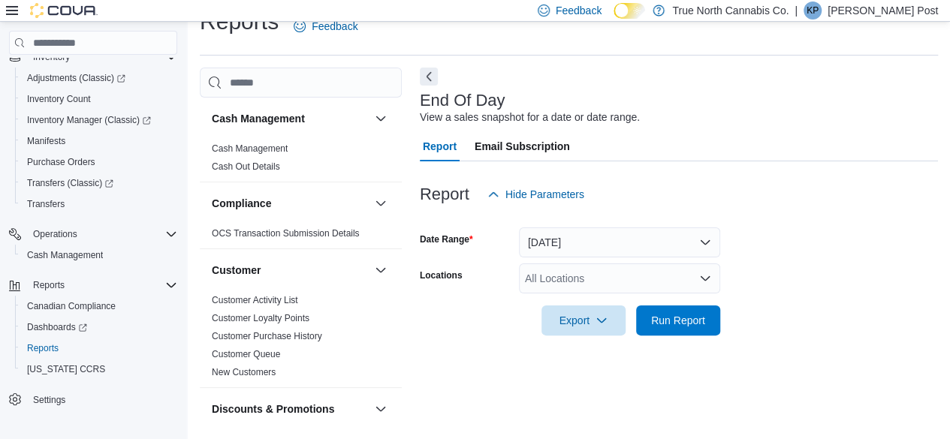
click at [610, 291] on div "All Locations" at bounding box center [619, 279] width 201 height 30
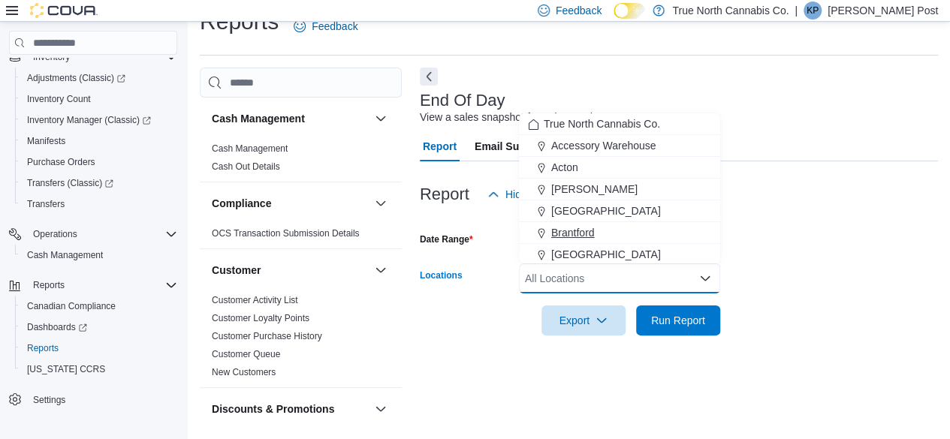
click at [599, 243] on button "Brantford" at bounding box center [619, 233] width 201 height 22
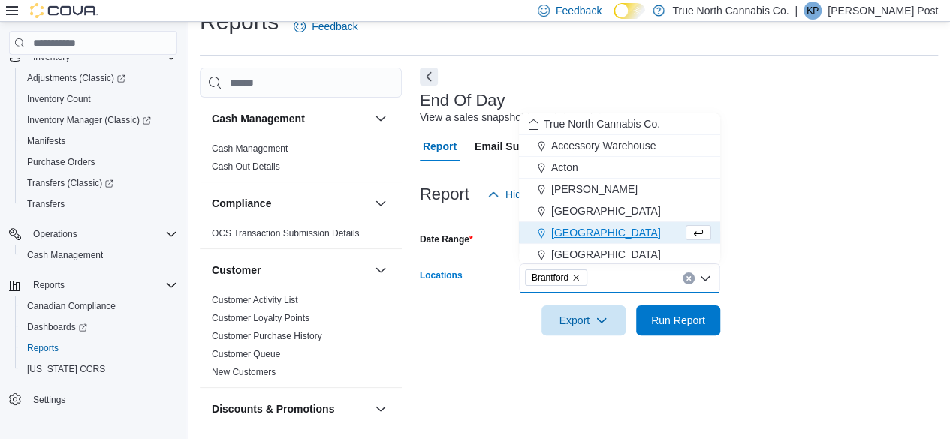
click at [644, 303] on div at bounding box center [679, 300] width 518 height 12
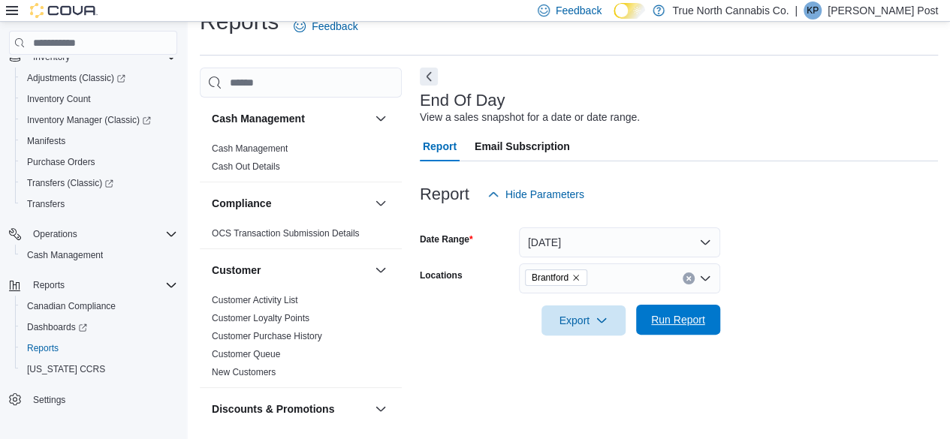
click at [647, 318] on span "Run Report" at bounding box center [678, 320] width 66 height 30
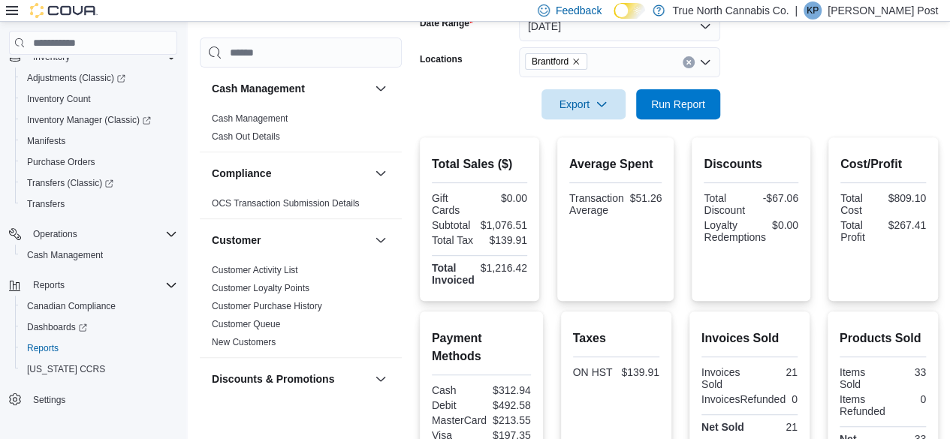
scroll to position [268, 0]
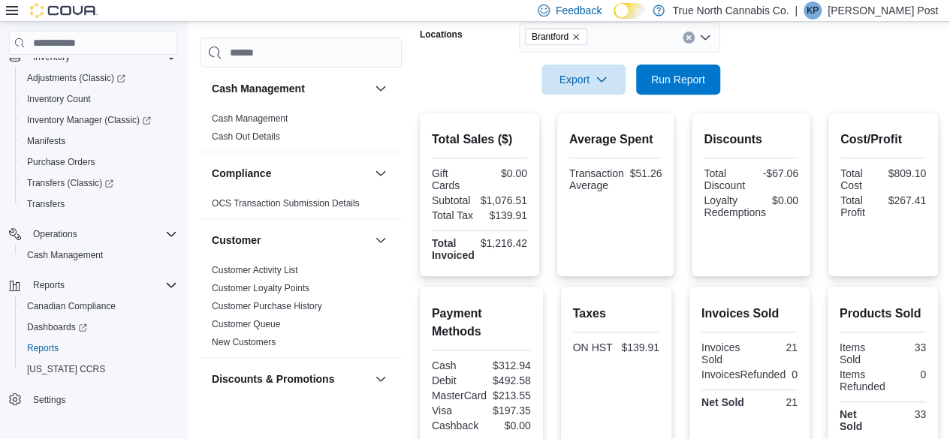
click at [892, 18] on p "Kierra Post" at bounding box center [883, 11] width 110 height 18
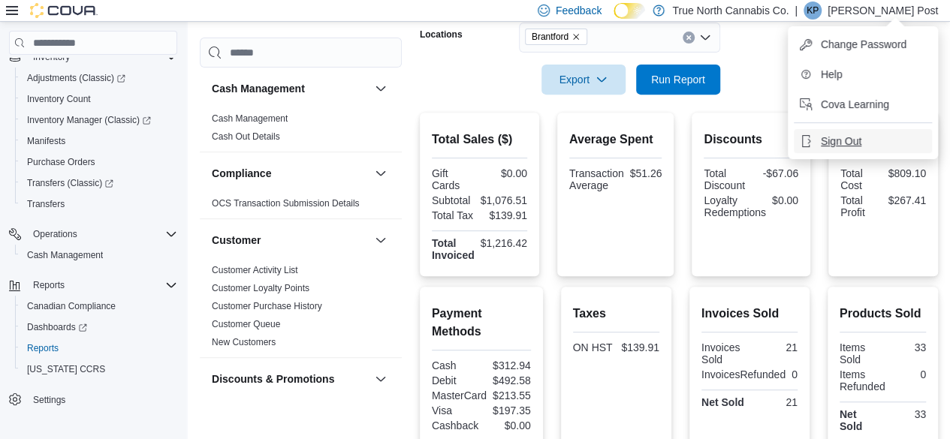
click at [852, 143] on span "Sign Out" at bounding box center [841, 141] width 41 height 15
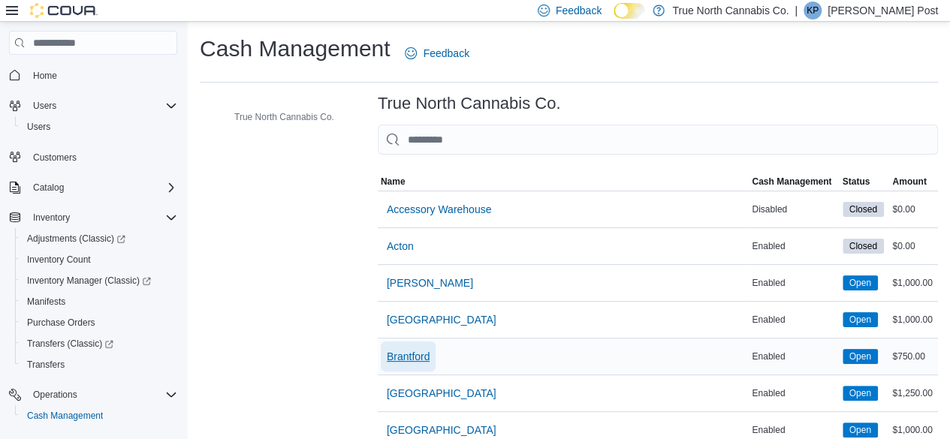
click at [418, 343] on span "Brantford" at bounding box center [409, 357] width 44 height 30
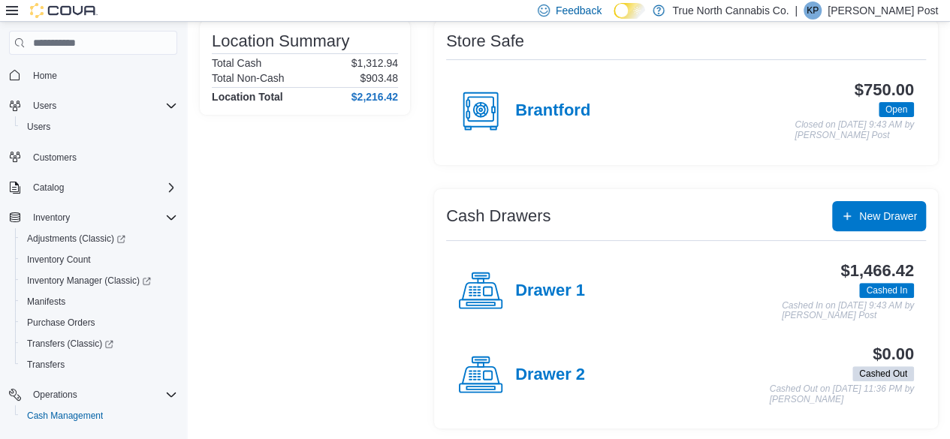
click at [502, 290] on icon at bounding box center [480, 291] width 45 height 45
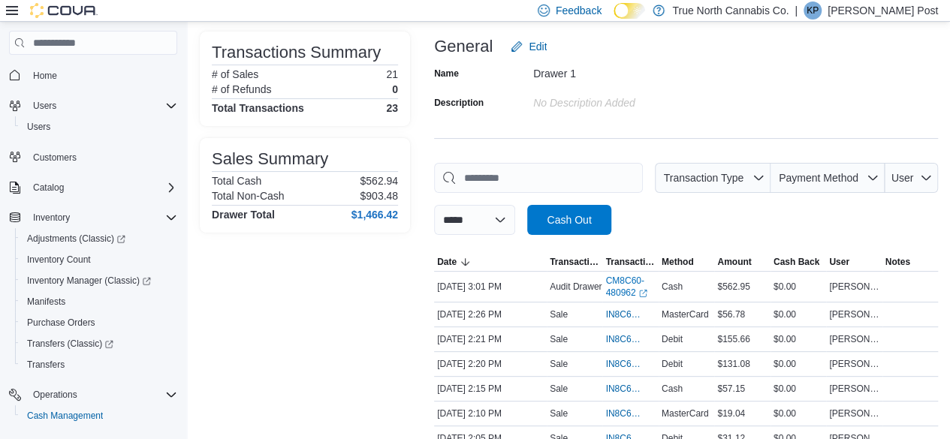
scroll to position [150, 0]
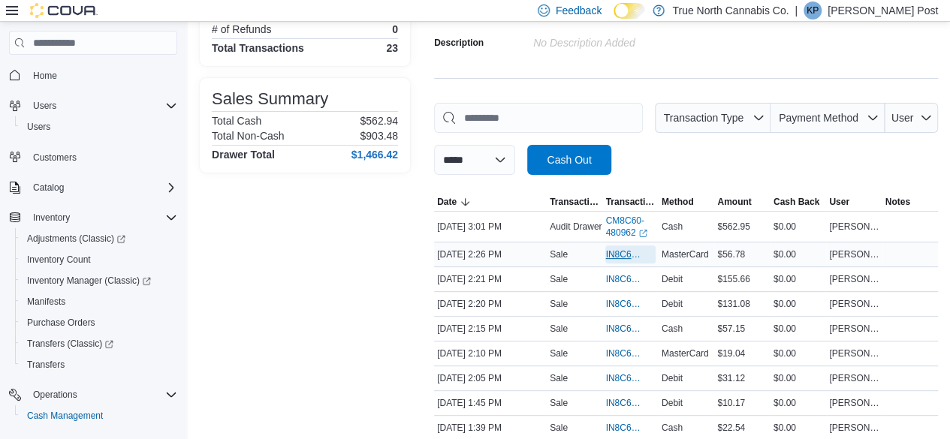
click at [611, 252] on span "IN8C60-5393936" at bounding box center [622, 255] width 35 height 12
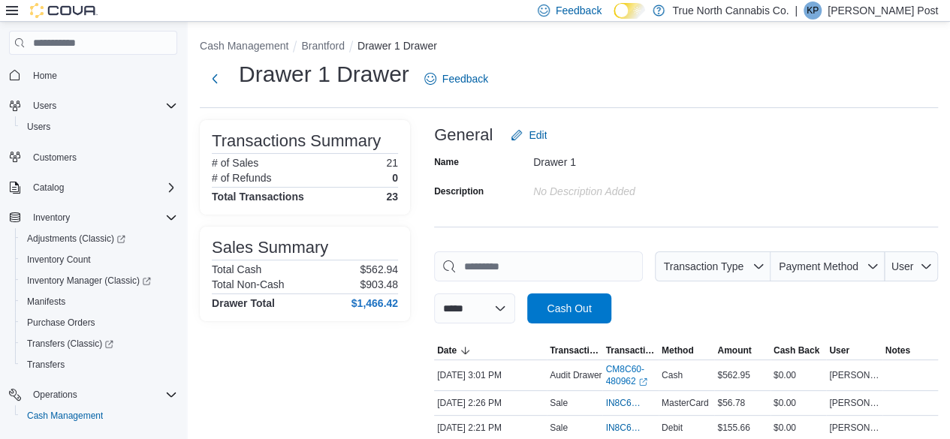
scroll to position [0, 0]
